Goal: Register for event/course

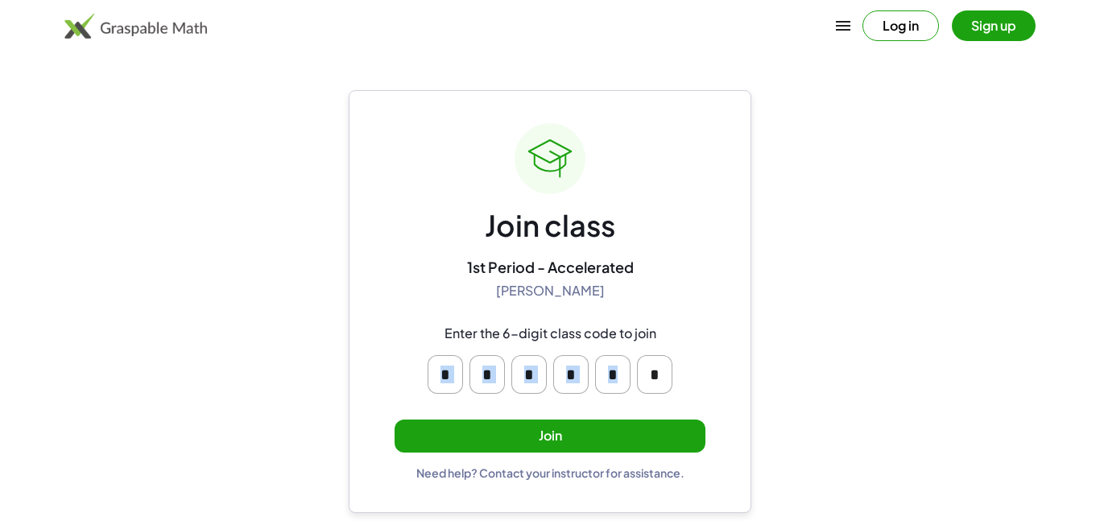
drag, startPoint x: 679, startPoint y: 374, endPoint x: 423, endPoint y: 361, distance: 255.5
click at [423, 361] on div "* * * * * *" at bounding box center [549, 374] width 309 height 64
click at [924, 167] on main "Join class 1st Period - Accelerated Shannon Knight Enter the 6-digit class code…" at bounding box center [550, 260] width 1100 height 521
click at [485, 439] on button "Join" at bounding box center [549, 435] width 311 height 33
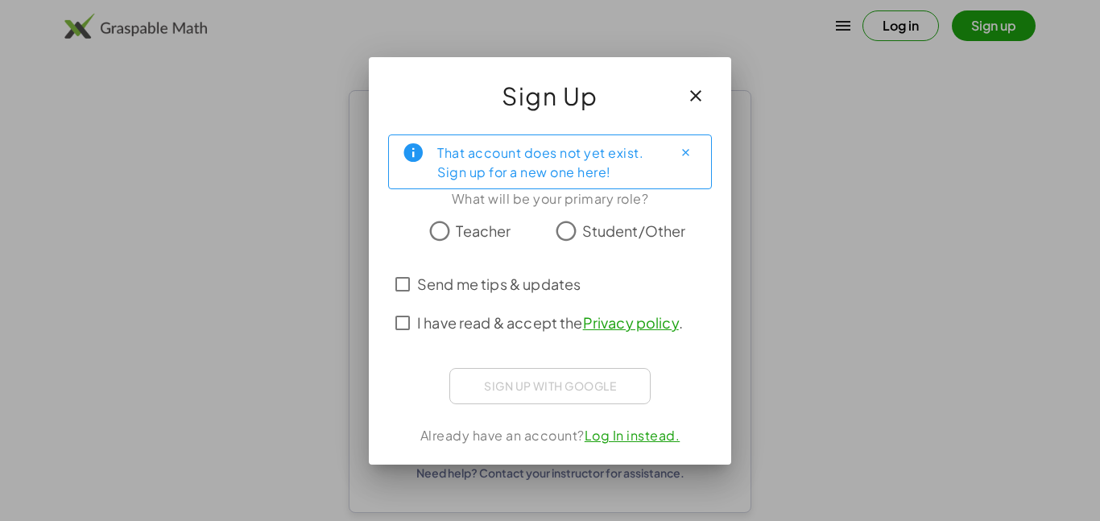
click at [696, 106] on button "button" at bounding box center [695, 95] width 39 height 39
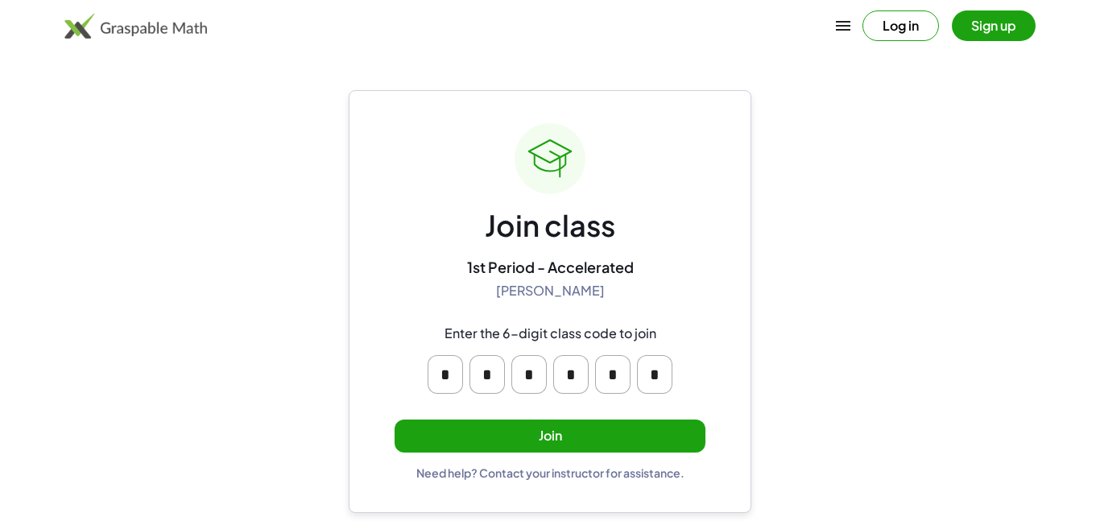
click at [625, 449] on button "Join" at bounding box center [549, 435] width 311 height 33
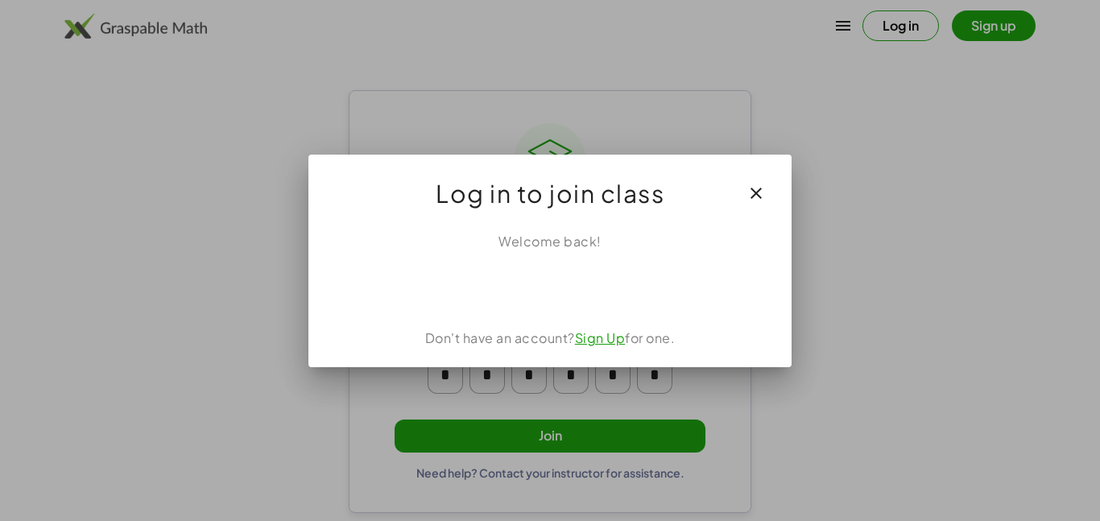
click at [608, 335] on link "Sign Up" at bounding box center [600, 337] width 51 height 17
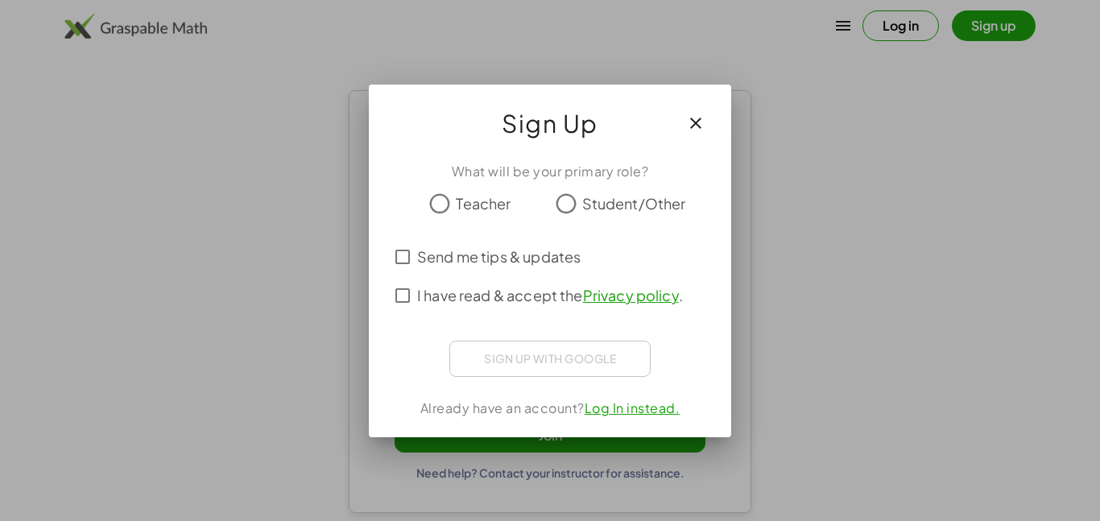
click at [683, 122] on button "button" at bounding box center [695, 123] width 39 height 39
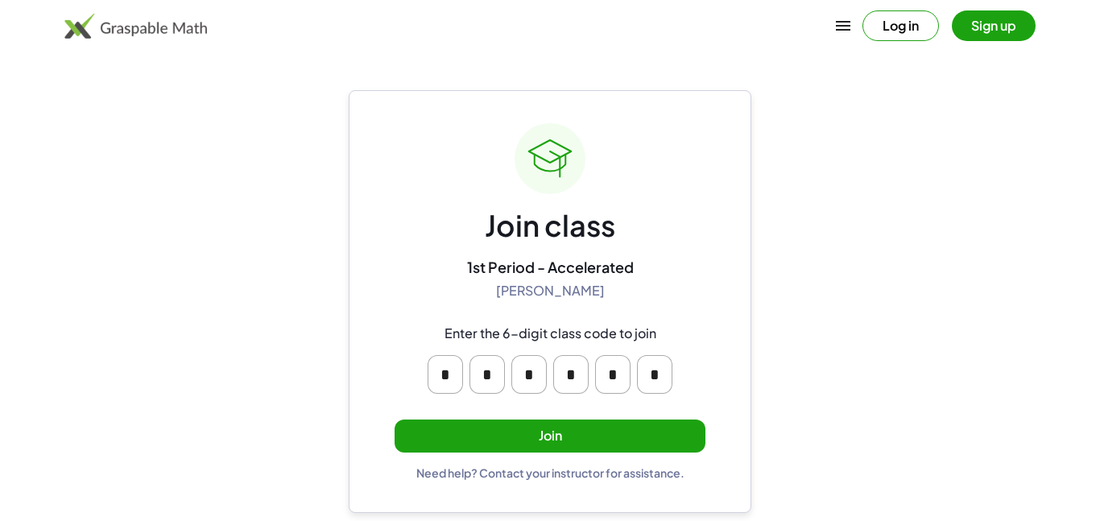
click at [612, 434] on button "Join" at bounding box center [549, 435] width 311 height 33
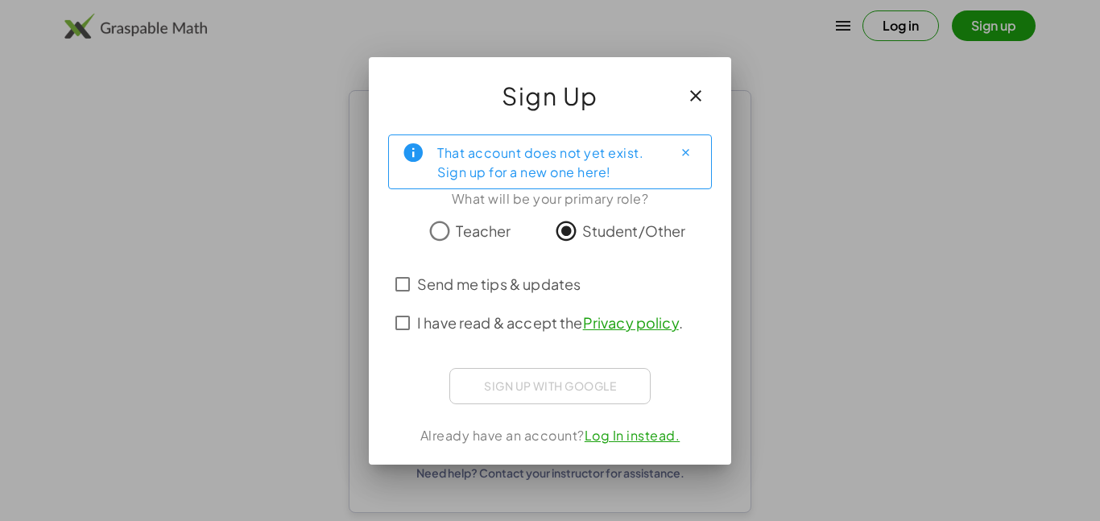
click at [487, 333] on label "I have read & accept the Privacy policy ." at bounding box center [550, 322] width 266 height 39
click at [477, 287] on span "Send me tips & updates" at bounding box center [498, 284] width 163 height 22
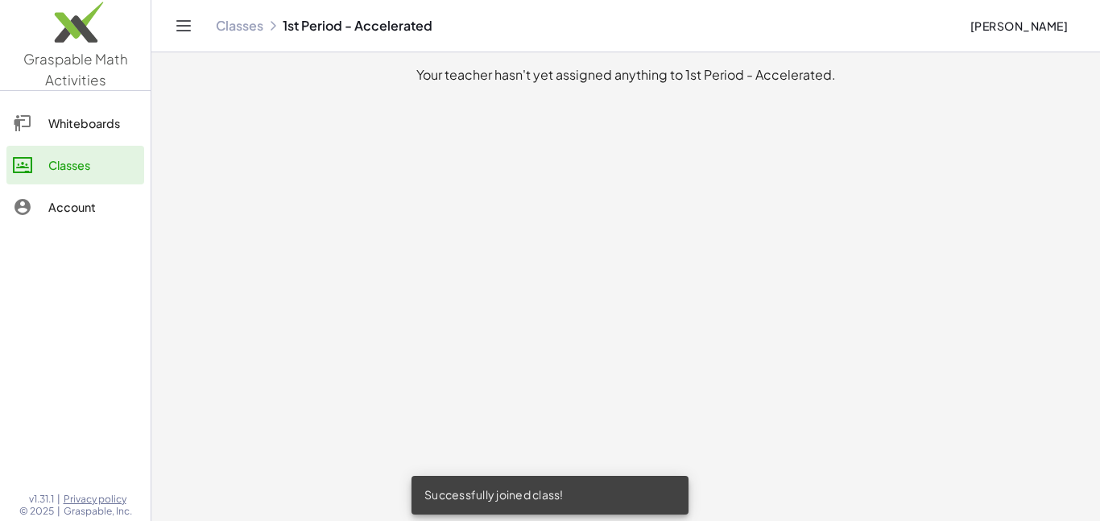
click at [33, 124] on div at bounding box center [30, 123] width 35 height 19
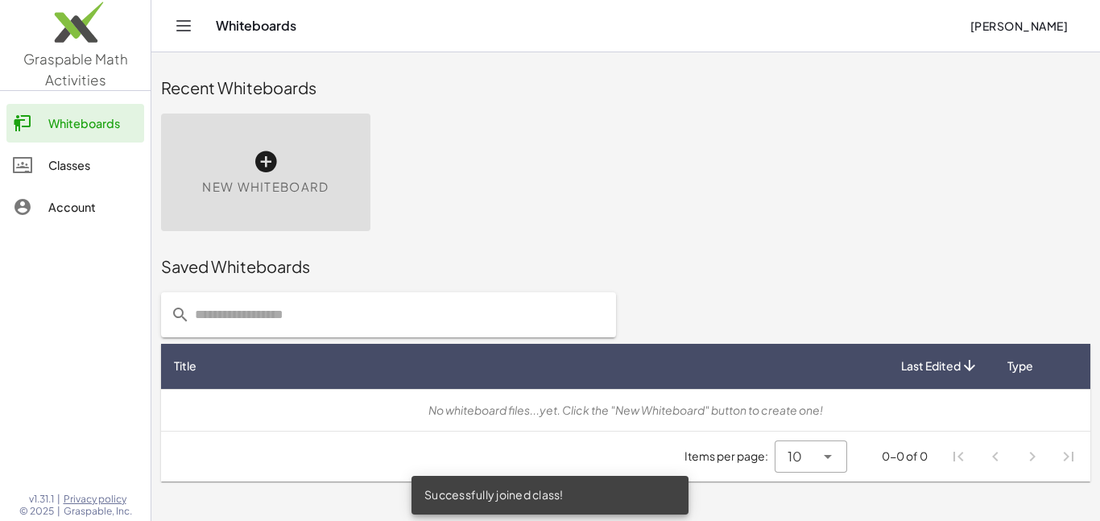
click at [51, 167] on div "Classes" at bounding box center [92, 164] width 89 height 19
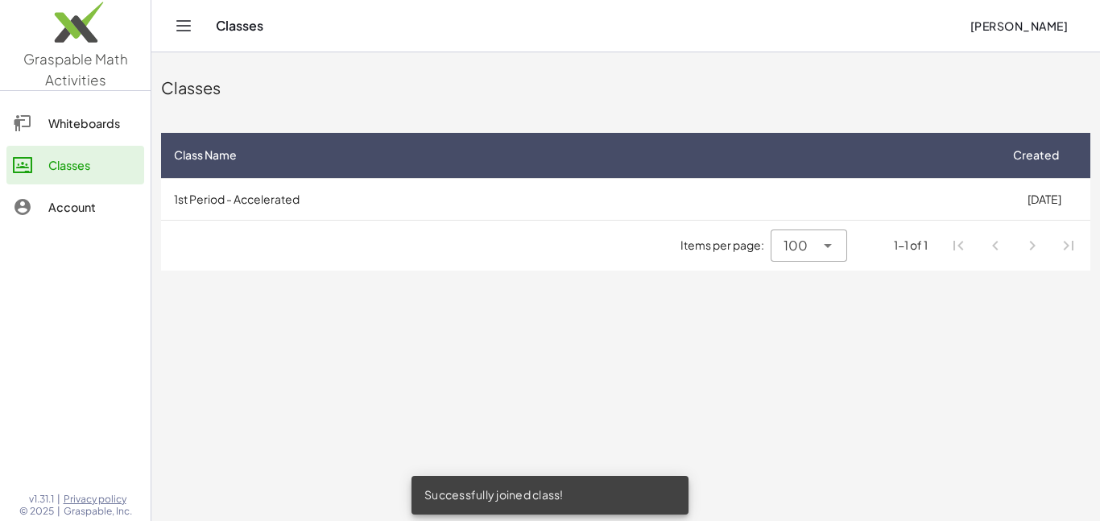
click at [51, 202] on div "Account" at bounding box center [92, 206] width 89 height 19
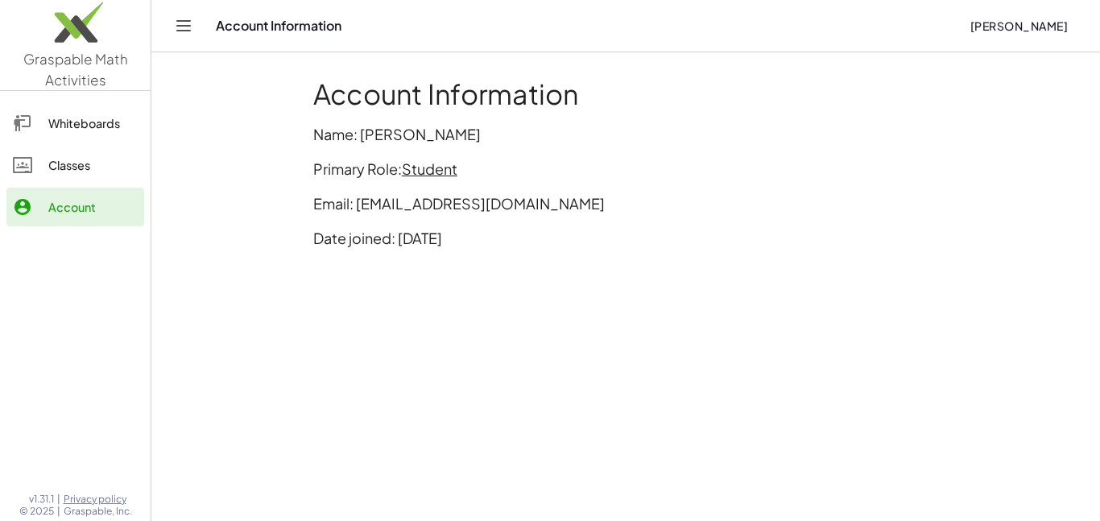
click at [91, 117] on div "Whiteboards" at bounding box center [92, 123] width 89 height 19
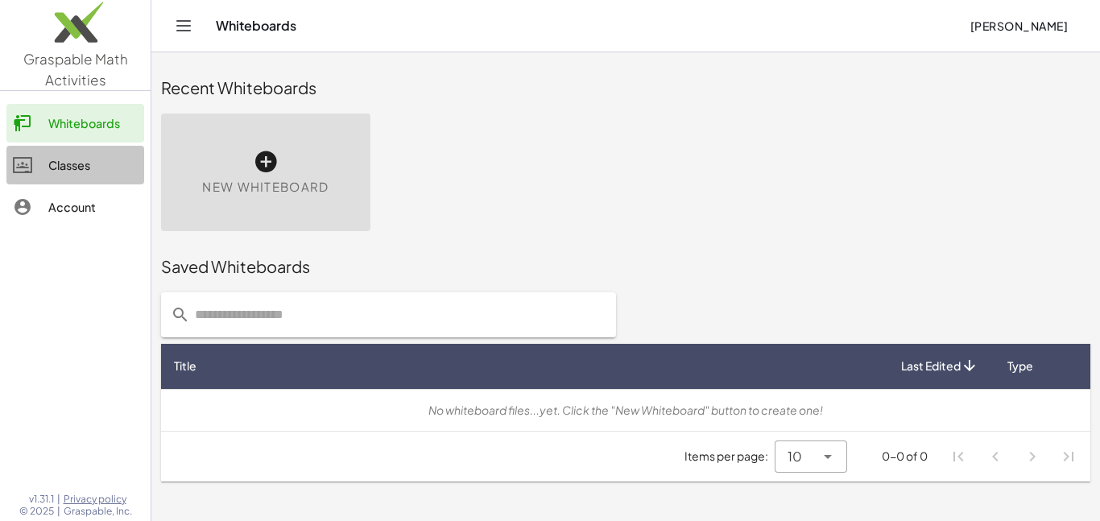
click at [87, 163] on div "Classes" at bounding box center [92, 164] width 89 height 19
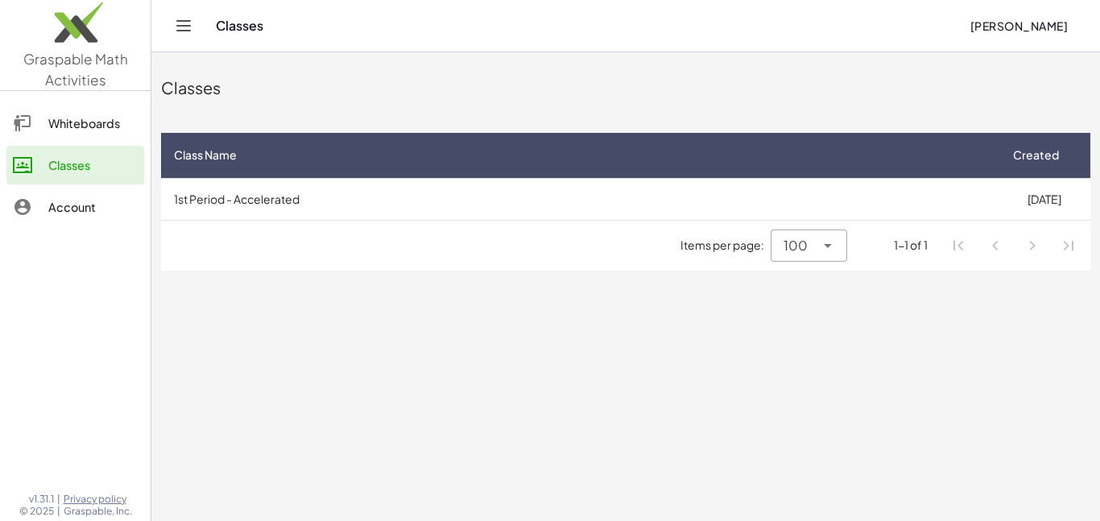
click at [456, 120] on div "Classes Class Name Created 1st Period - Accelerated 8/25/2025 Items per page: 1…" at bounding box center [625, 166] width 948 height 228
